Goal: Task Accomplishment & Management: Use online tool/utility

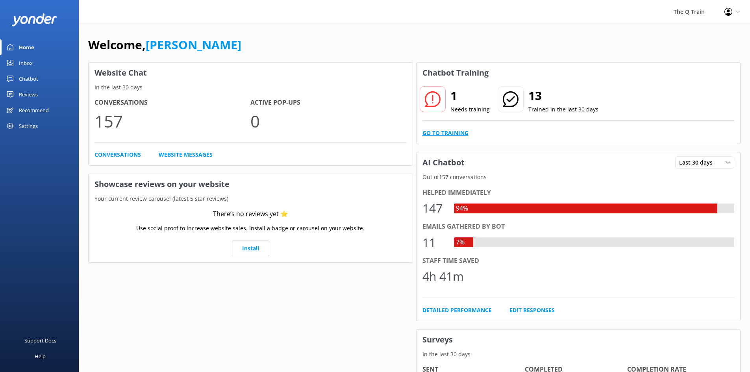
click at [458, 132] on link "Go to Training" at bounding box center [446, 133] width 46 height 9
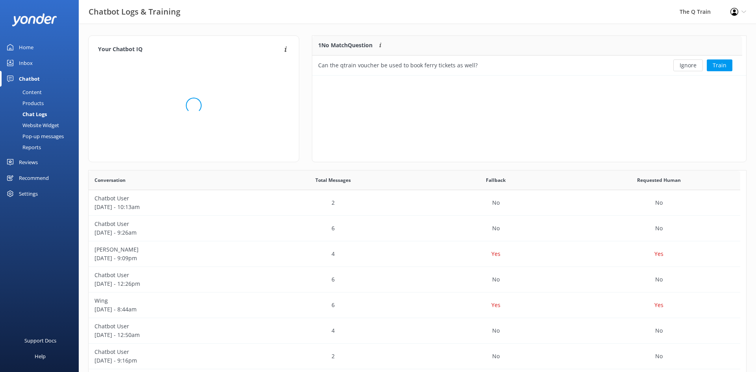
scroll to position [34, 424]
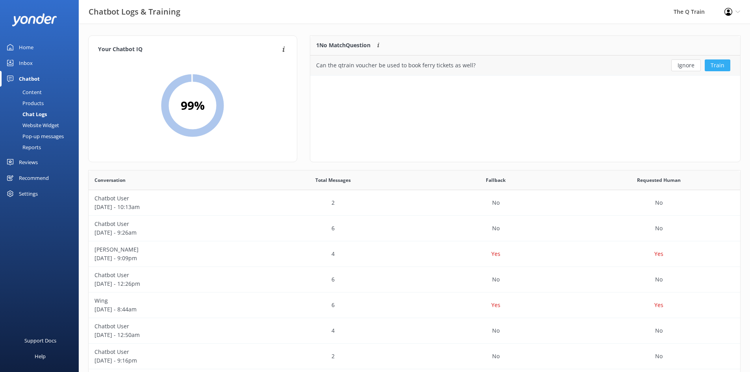
click at [719, 67] on button "Train" at bounding box center [718, 65] width 26 height 12
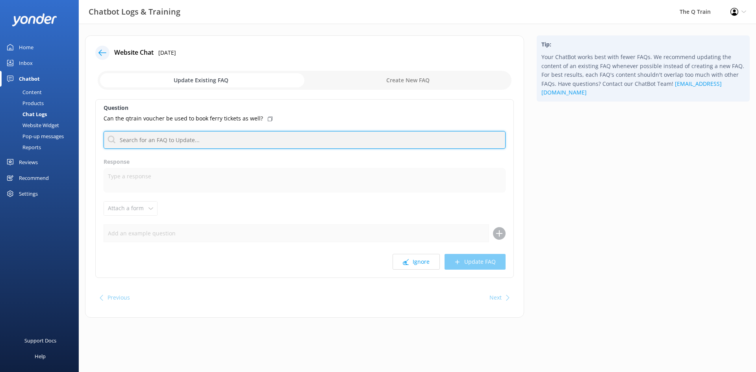
click at [159, 142] on input "text" at bounding box center [305, 140] width 402 height 18
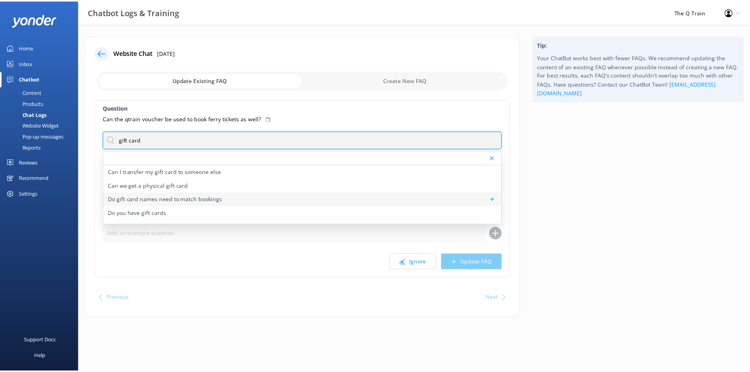
scroll to position [24, 0]
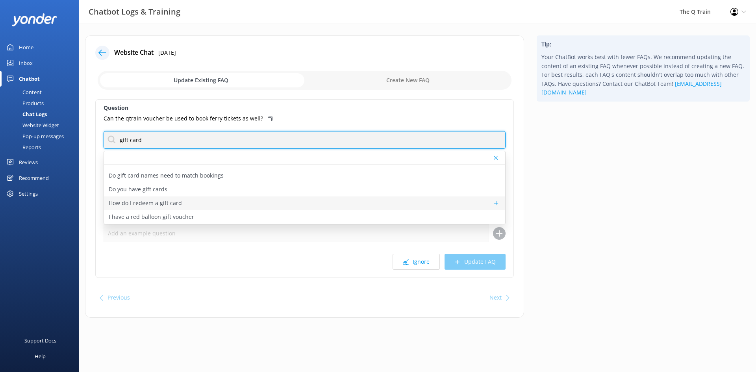
type input "gift card"
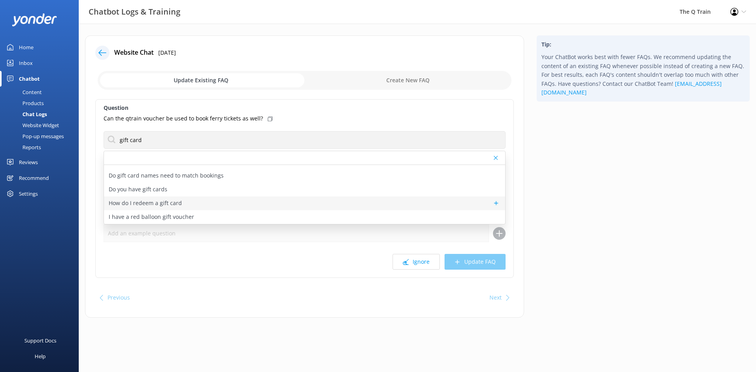
click at [172, 203] on p "How do I redeem a gift card" at bounding box center [145, 203] width 73 height 9
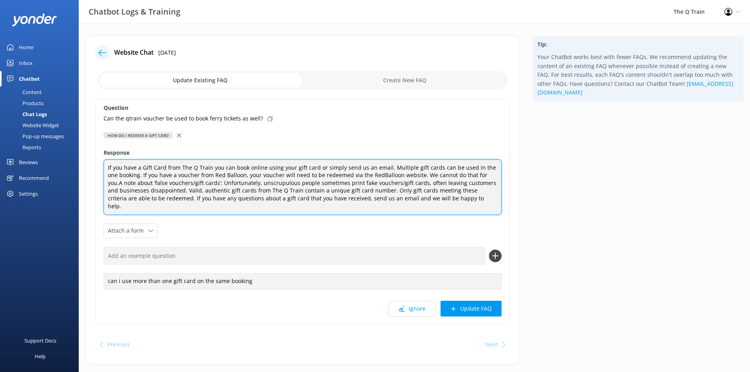
click at [433, 199] on textarea "If you have a Gift Card from The Q Train you can book online using your gift ca…" at bounding box center [303, 188] width 398 height 56
click at [479, 175] on textarea "If you have a Gift Card from The Q Train you can book online using your gift ca…" at bounding box center [303, 188] width 398 height 56
click at [132, 173] on textarea "If you have a Gift Card from The Q Train you can book online using your gift ca…" at bounding box center [303, 188] width 398 height 56
click at [130, 175] on textarea "If you have a Gift Card from The Q Train you can book online using your gift ca…" at bounding box center [303, 188] width 398 height 56
click at [166, 173] on textarea "If you have a Gift Card from The Q Train you can book online using your gift ca…" at bounding box center [303, 188] width 398 height 56
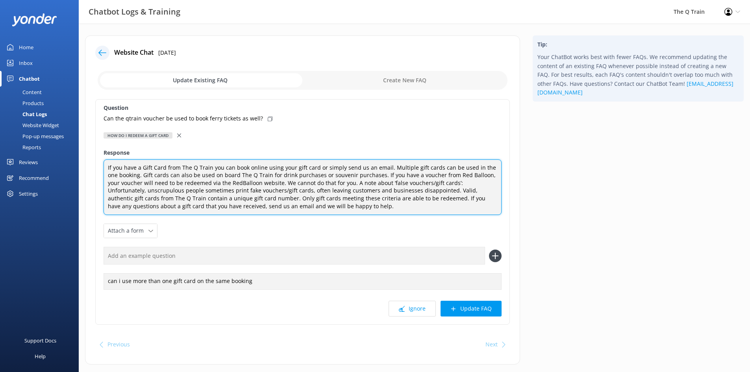
drag, startPoint x: 207, startPoint y: 177, endPoint x: 241, endPoint y: 176, distance: 34.3
click at [241, 176] on textarea "If you have a Gift Card from The Q Train you can book online using your gift ca…" at bounding box center [303, 188] width 398 height 56
click at [256, 176] on textarea "If you have a Gift Card from The Q Train you can book online using your gift ca…" at bounding box center [303, 188] width 398 height 56
drag, startPoint x: 256, startPoint y: 176, endPoint x: 351, endPoint y: 175, distance: 94.9
click at [351, 175] on textarea "If you have a Gift Card from The Q Train you can book online using your gift ca…" at bounding box center [303, 188] width 398 height 56
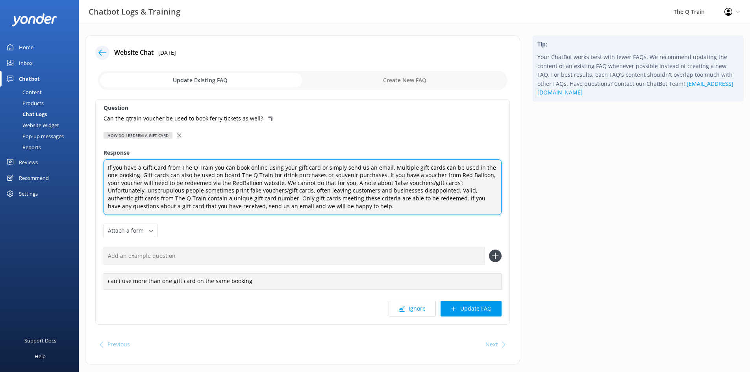
click at [330, 176] on textarea "If you have a Gift Card from The Q Train you can book online using your gift ca…" at bounding box center [303, 188] width 398 height 56
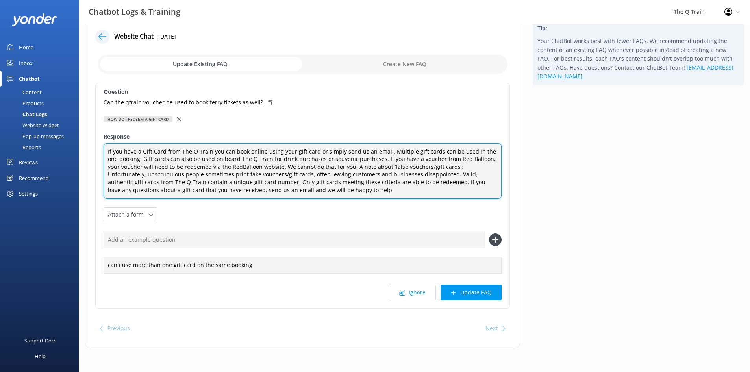
scroll to position [0, 0]
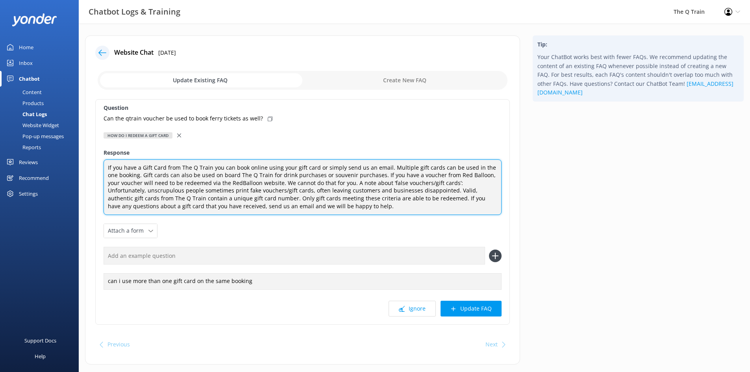
drag, startPoint x: 200, startPoint y: 175, endPoint x: 368, endPoint y: 175, distance: 167.8
click at [368, 175] on textarea "If you have a Gift Card from The Q Train you can book online using your gift ca…" at bounding box center [303, 188] width 398 height 56
type textarea "If you have a Gift Card from The Q Train you can book online using your gift ca…"
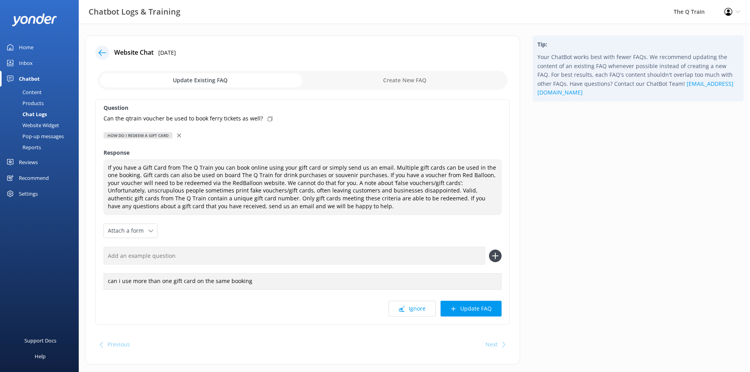
click at [268, 120] on icon at bounding box center [270, 119] width 5 height 5
click at [172, 258] on input "text" at bounding box center [295, 256] width 382 height 18
paste input "Can the qtrain voucher be used to book ferry tickets as well?"
type input "Can the qtrain voucher be used to book ferry tickets as well?"
click at [493, 256] on use at bounding box center [495, 256] width 7 height 7
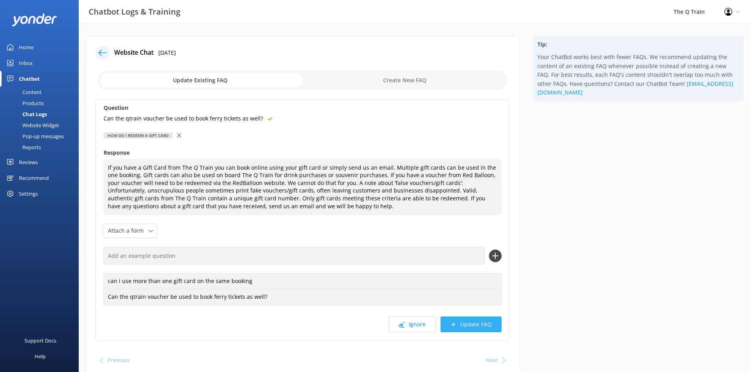
click at [469, 324] on button "Update FAQ" at bounding box center [471, 325] width 61 height 16
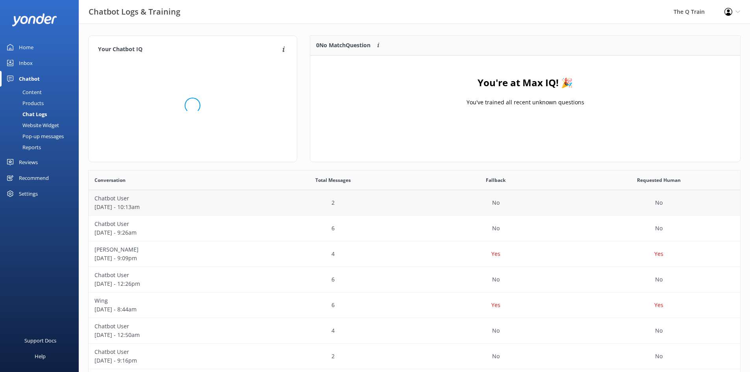
scroll to position [93, 424]
click at [30, 64] on div "Inbox" at bounding box center [26, 63] width 14 height 16
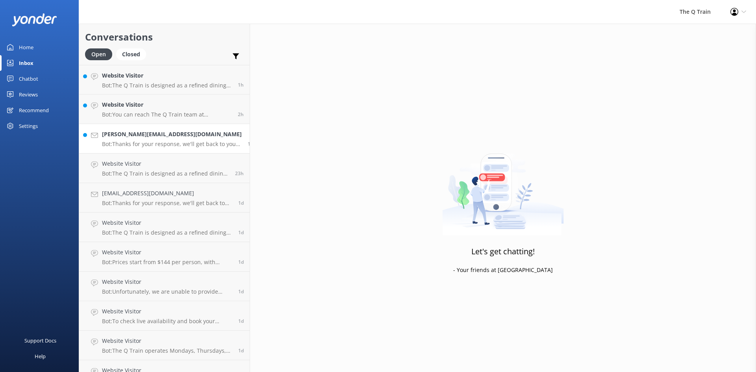
click at [145, 138] on h4 "[PERSON_NAME][EMAIL_ADDRESS][DOMAIN_NAME]" at bounding box center [172, 134] width 140 height 9
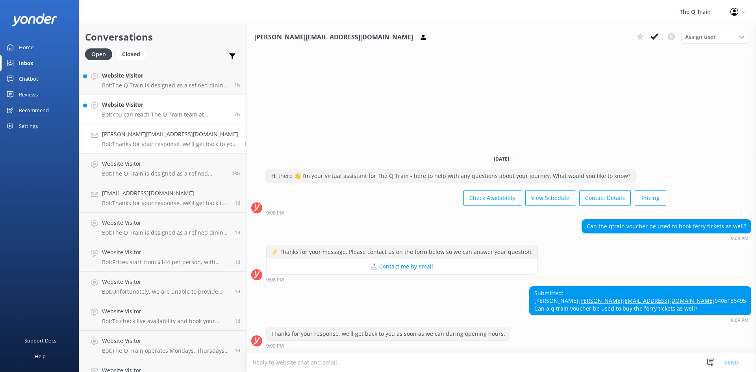
click at [162, 106] on h4 "Website Visitor" at bounding box center [165, 104] width 126 height 9
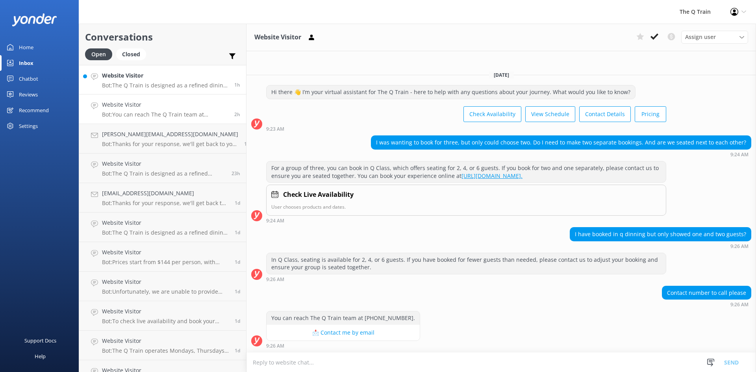
click at [140, 78] on h4 "Website Visitor" at bounding box center [165, 75] width 126 height 9
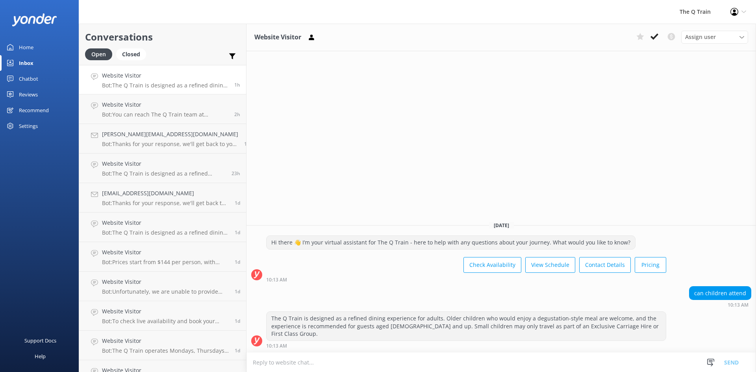
click at [23, 49] on div "Home" at bounding box center [26, 47] width 15 height 16
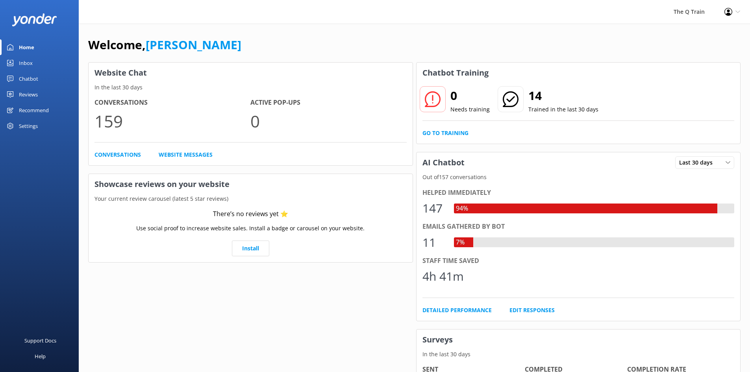
click at [38, 96] on link "Reviews" at bounding box center [39, 95] width 79 height 16
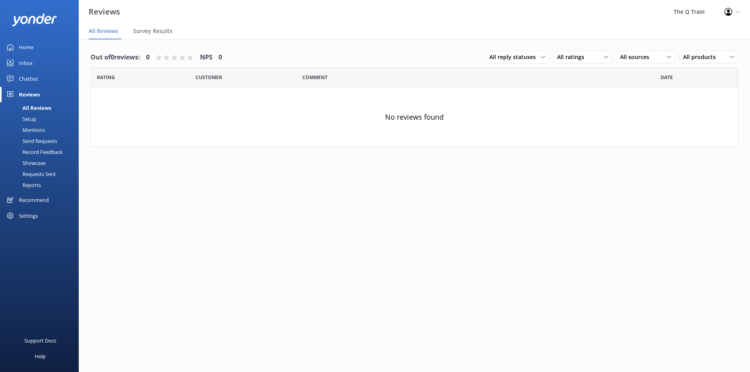
click at [33, 186] on div "Reports" at bounding box center [23, 185] width 36 height 11
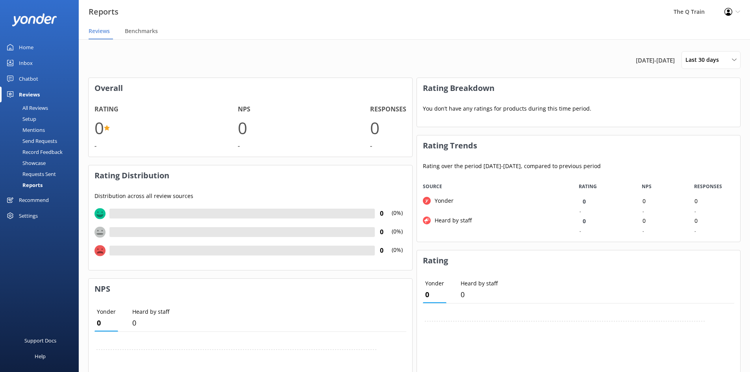
scroll to position [59, 318]
click at [35, 79] on div "Chatbot" at bounding box center [28, 79] width 19 height 16
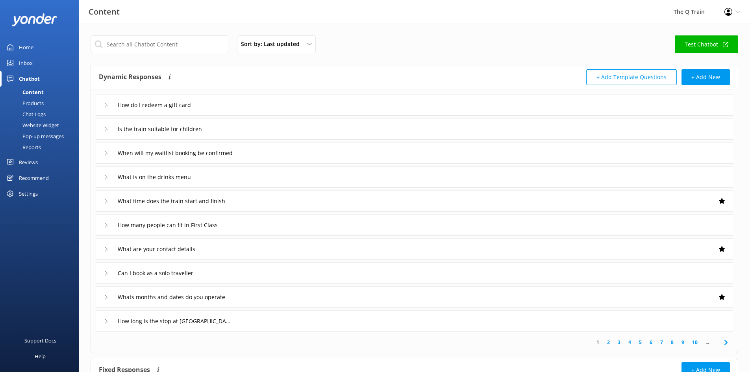
click at [37, 147] on div "Reports" at bounding box center [23, 147] width 36 height 11
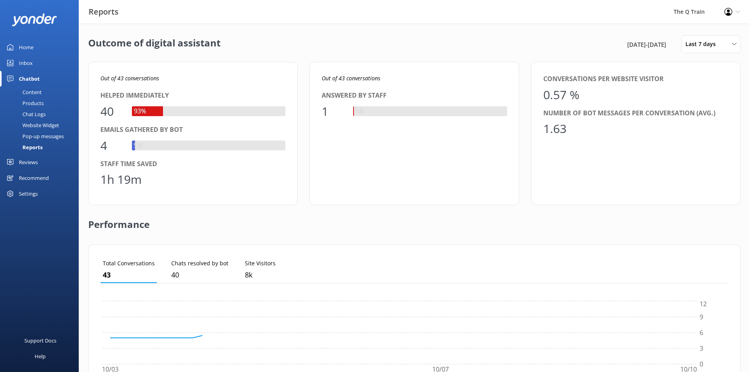
scroll to position [73, 622]
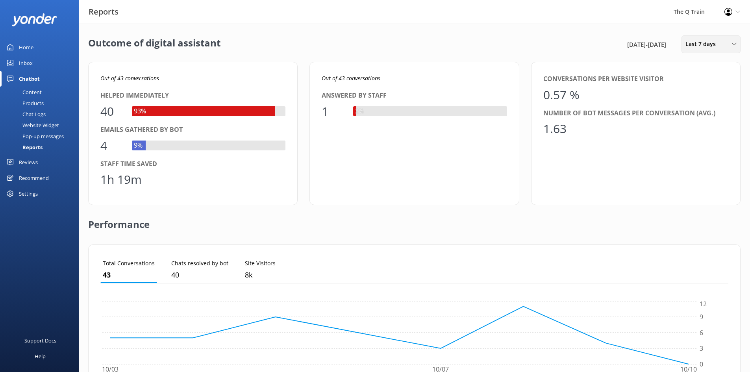
click at [721, 44] on div "Last 7 days" at bounding box center [711, 44] width 55 height 9
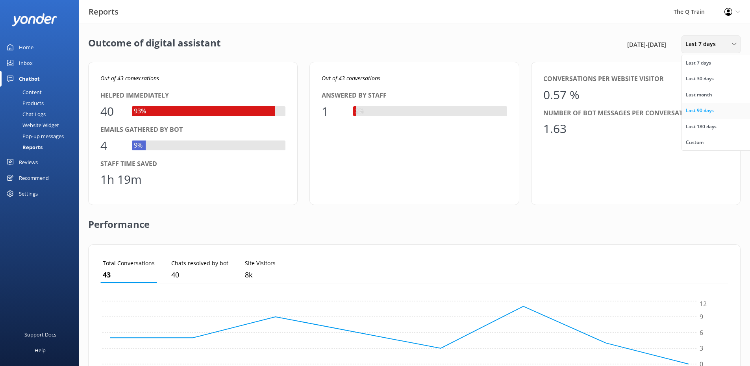
click at [705, 110] on div "Last 90 days" at bounding box center [700, 111] width 28 height 8
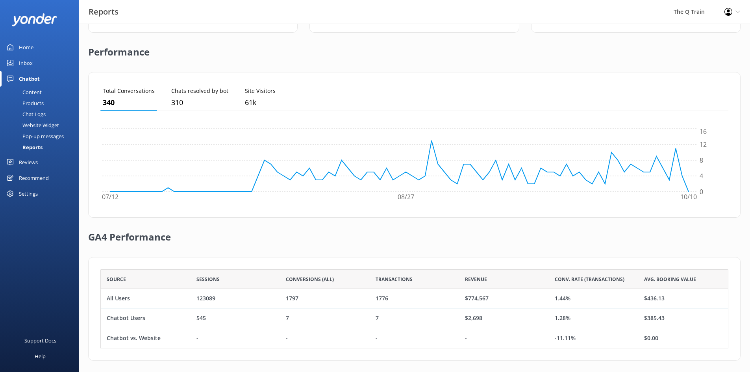
scroll to position [177, 0]
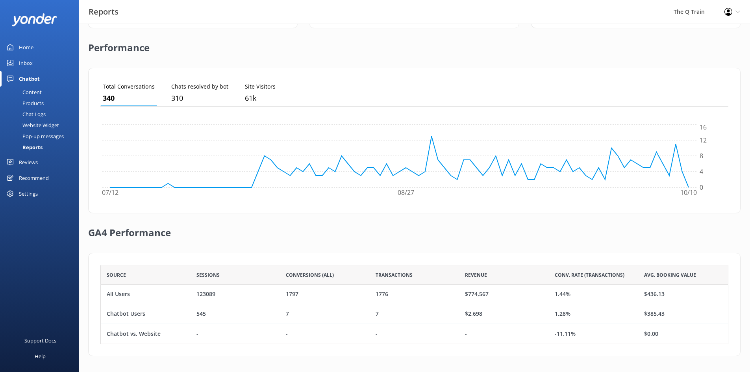
drag, startPoint x: 425, startPoint y: 217, endPoint x: 413, endPoint y: 218, distance: 11.8
click at [413, 218] on div "GA4 Performance" at bounding box center [414, 233] width 653 height 39
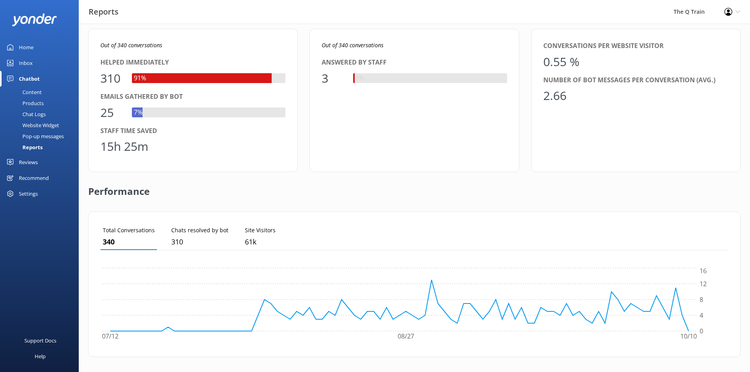
scroll to position [0, 0]
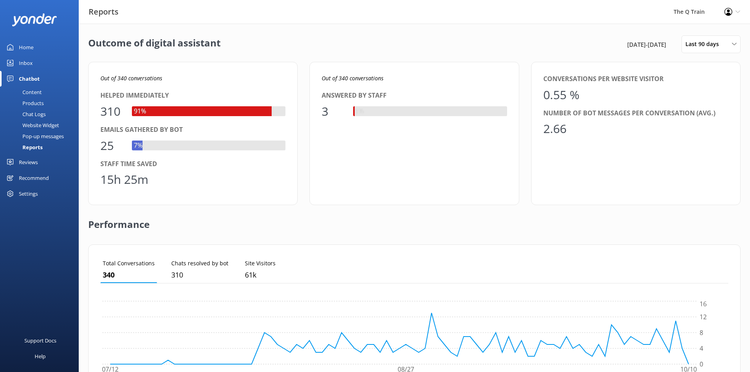
click at [24, 49] on div "Home" at bounding box center [26, 47] width 15 height 16
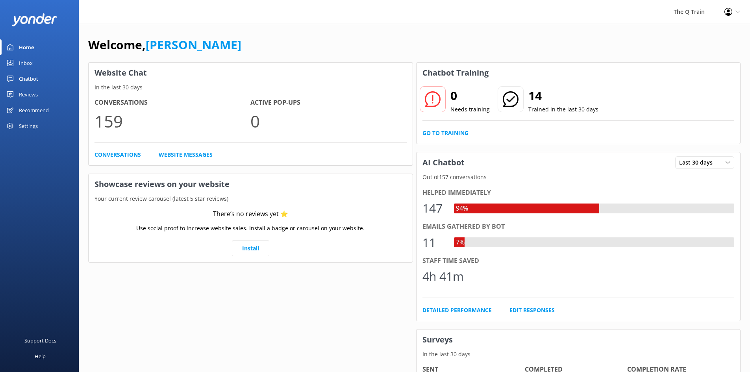
click at [273, 38] on div "Welcome, [PERSON_NAME]" at bounding box center [414, 48] width 653 height 27
